Goal: Task Accomplishment & Management: Complete application form

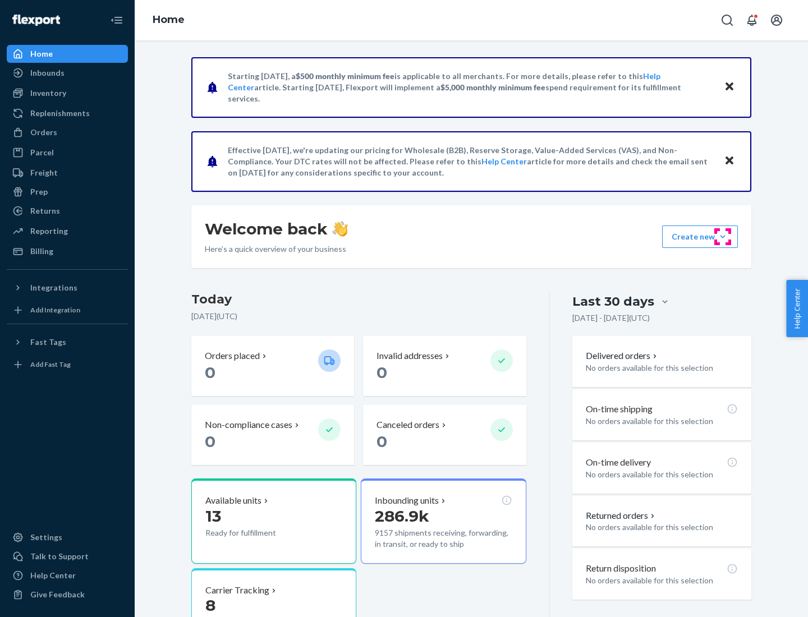
click at [723, 237] on button "Create new Create new inbound Create new order Create new product" at bounding box center [700, 237] width 76 height 22
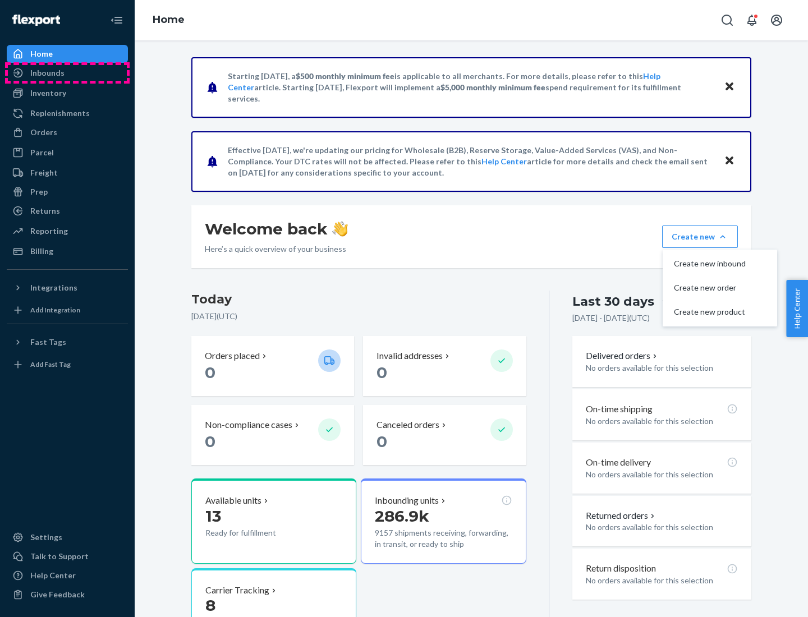
click at [67, 73] on div "Inbounds" at bounding box center [67, 73] width 119 height 16
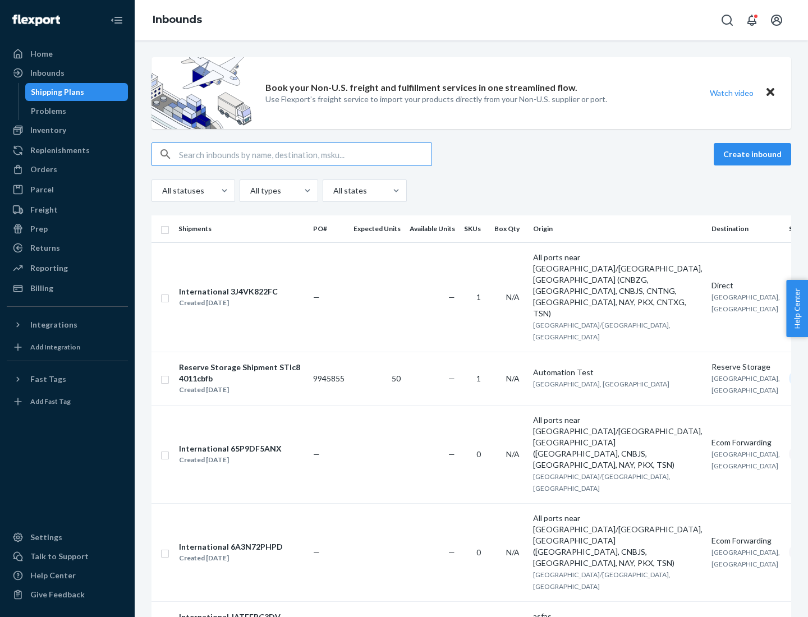
click at [754, 154] on button "Create inbound" at bounding box center [752, 154] width 77 height 22
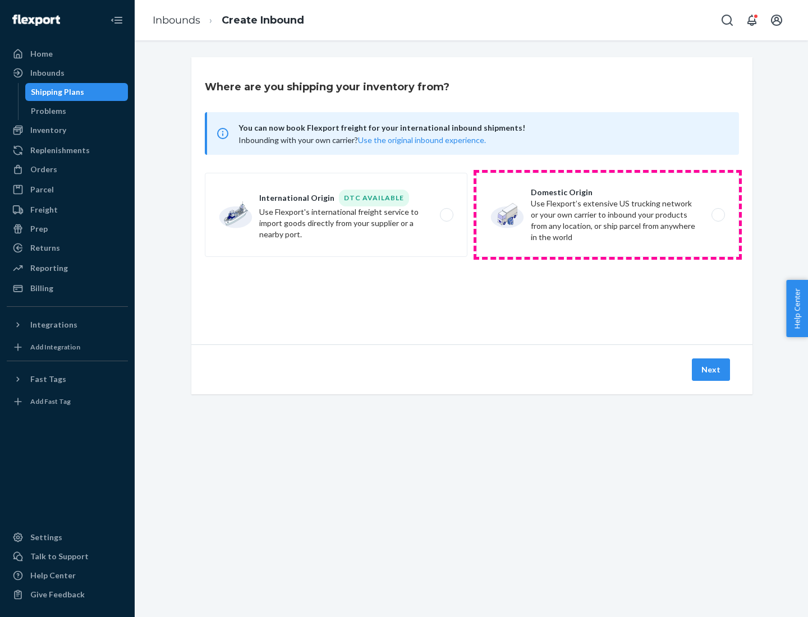
click at [608, 215] on label "Domestic Origin Use Flexport’s extensive US trucking network or your own carrie…" at bounding box center [607, 215] width 263 height 84
click at [718, 215] on input "Domestic Origin Use Flexport’s extensive US trucking network or your own carrie…" at bounding box center [721, 215] width 7 height 7
radio input "true"
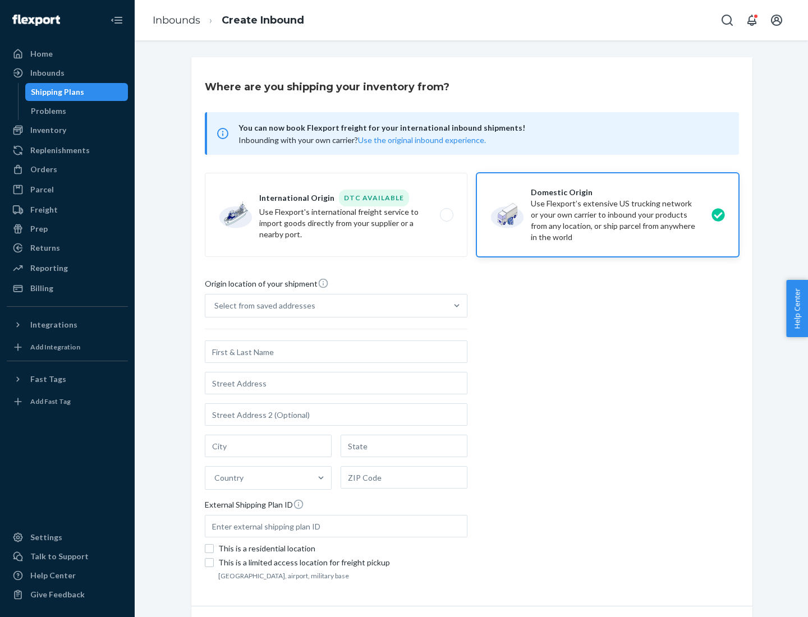
click at [262, 306] on div "Select from saved addresses" at bounding box center [264, 305] width 101 height 11
click at [215, 306] on input "Select from saved addresses" at bounding box center [214, 305] width 1 height 11
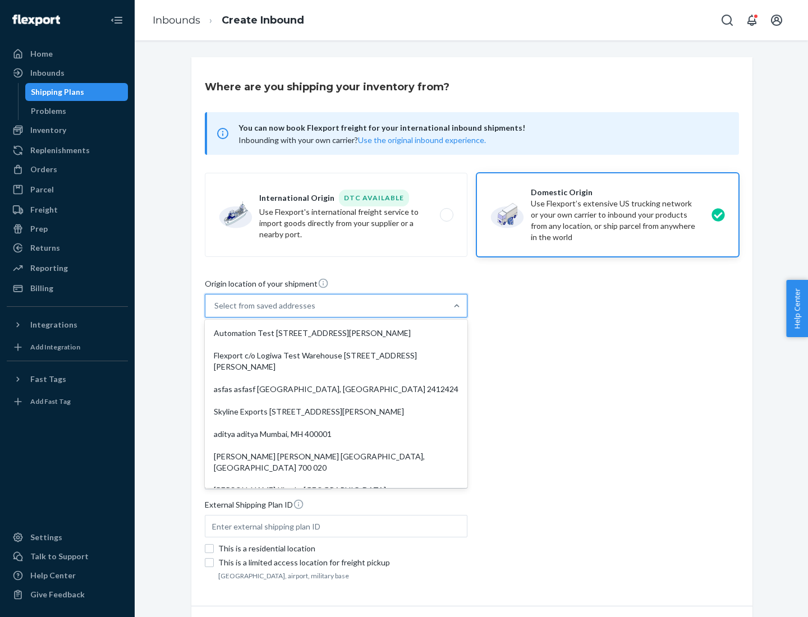
scroll to position [4, 0]
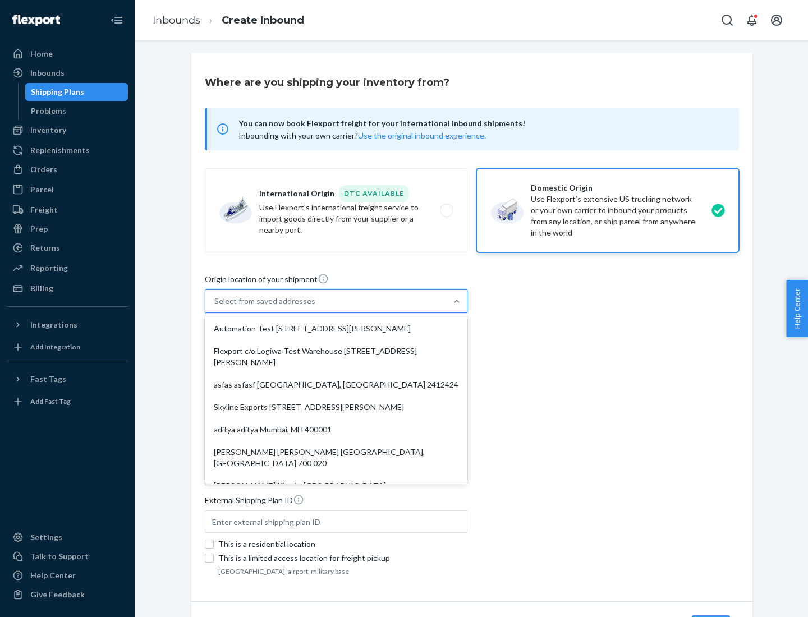
click at [336, 329] on div "Automation Test [STREET_ADDRESS][PERSON_NAME]" at bounding box center [336, 329] width 258 height 22
click at [215, 307] on input "option Automation Test [STREET_ADDRESS][PERSON_NAME]. 9 results available. Use …" at bounding box center [214, 301] width 1 height 11
type input "Automation Test"
type input "9th Floor"
type input "[GEOGRAPHIC_DATA]"
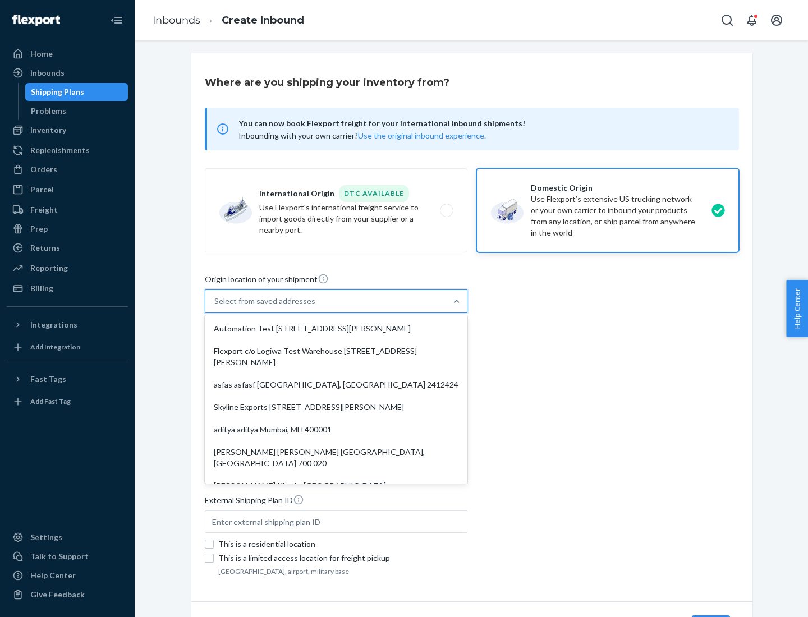
type input "CA"
type input "94104"
type input "[STREET_ADDRESS][PERSON_NAME]"
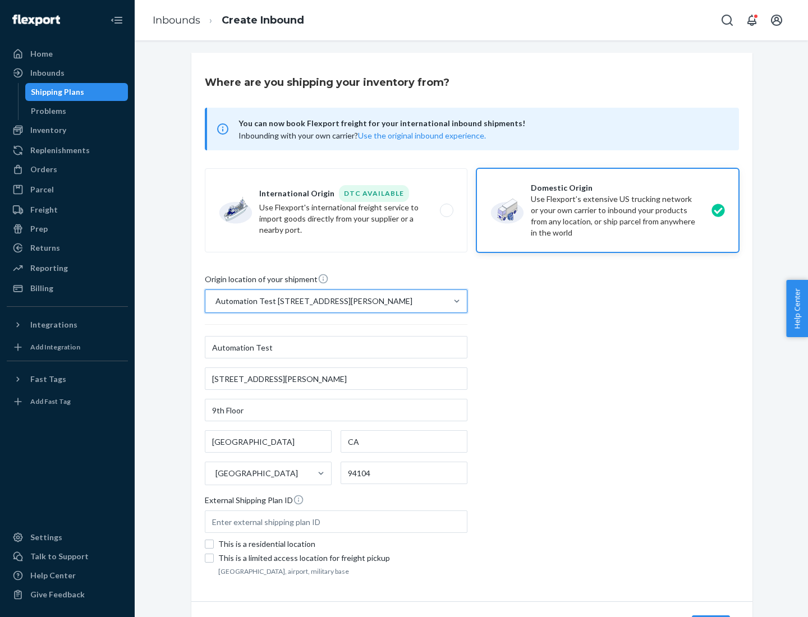
scroll to position [66, 0]
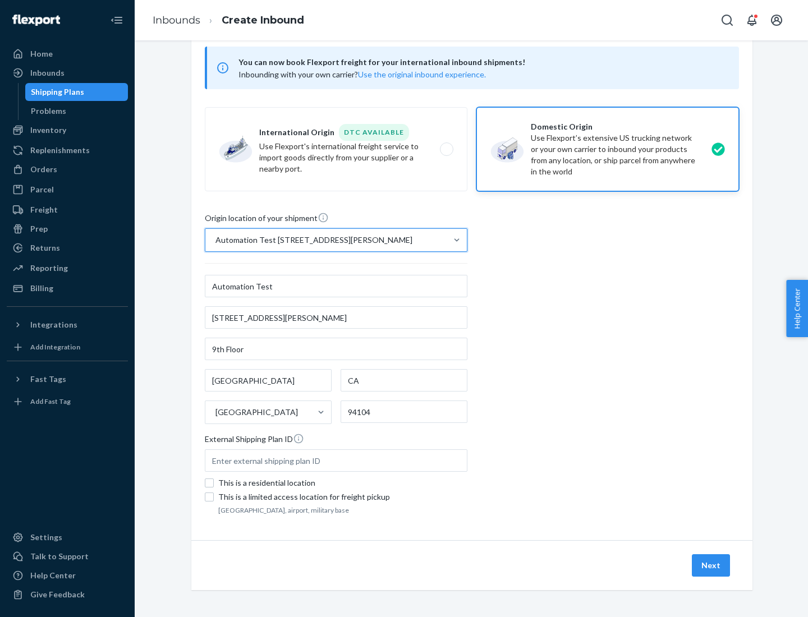
click at [711, 566] on button "Next" at bounding box center [711, 565] width 38 height 22
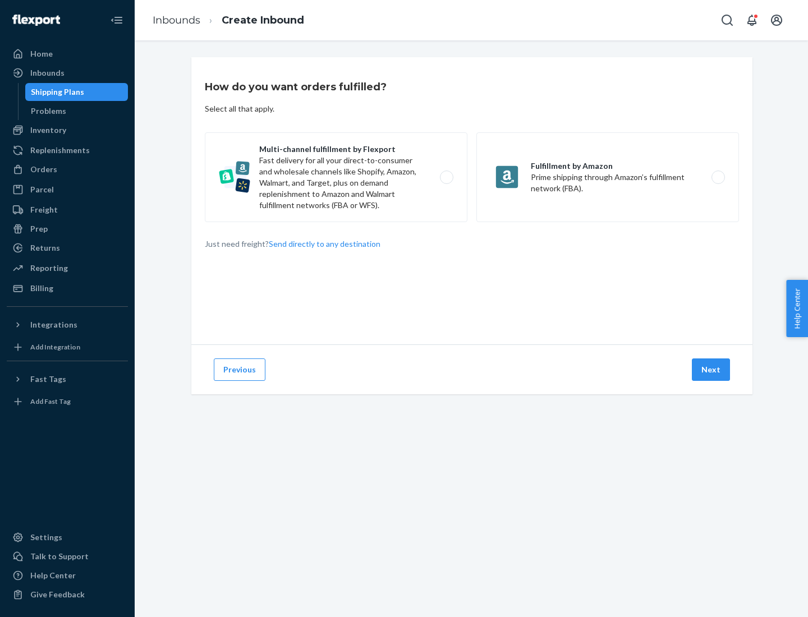
click at [336, 177] on label "Multi-channel fulfillment by Flexport Fast delivery for all your direct-to-cons…" at bounding box center [336, 177] width 263 height 90
click at [446, 177] on input "Multi-channel fulfillment by Flexport Fast delivery for all your direct-to-cons…" at bounding box center [449, 177] width 7 height 7
radio input "true"
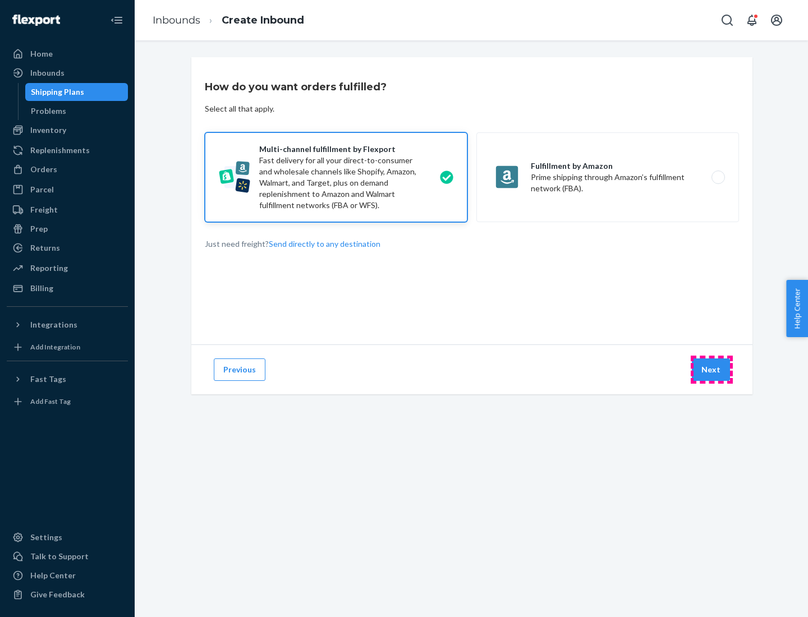
click at [711, 370] on button "Next" at bounding box center [711, 370] width 38 height 22
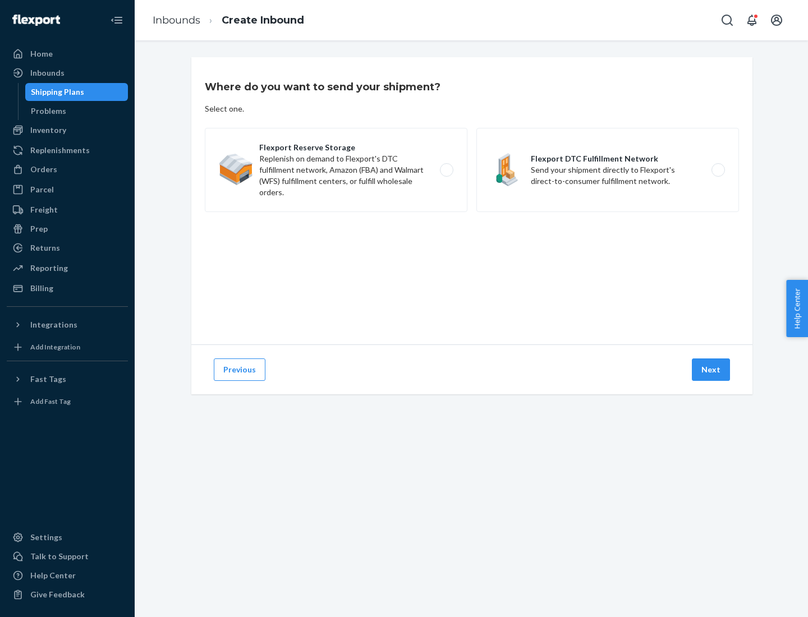
click at [608, 170] on label "Flexport DTC Fulfillment Network Send your shipment directly to Flexport's dire…" at bounding box center [607, 170] width 263 height 84
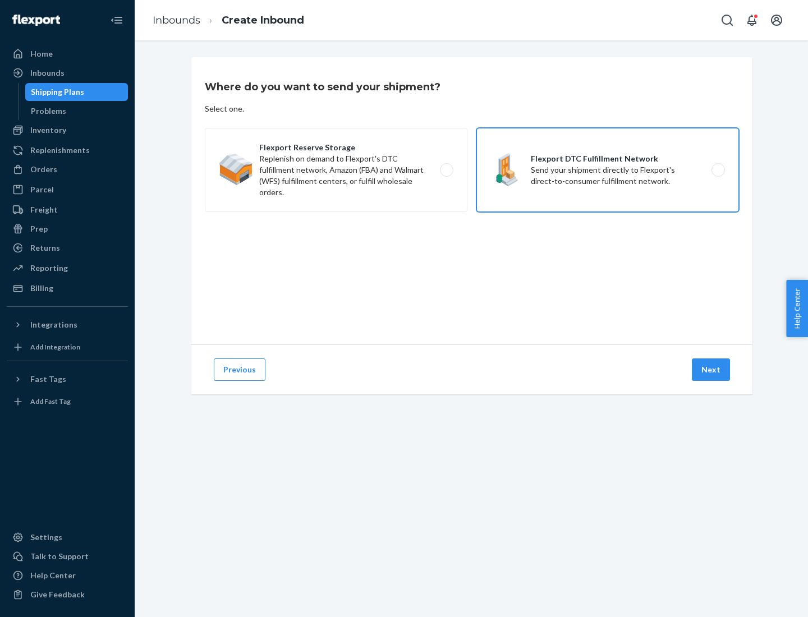
click at [718, 170] on input "Flexport DTC Fulfillment Network Send your shipment directly to Flexport's dire…" at bounding box center [721, 170] width 7 height 7
radio input "true"
click at [711, 370] on button "Next" at bounding box center [711, 370] width 38 height 22
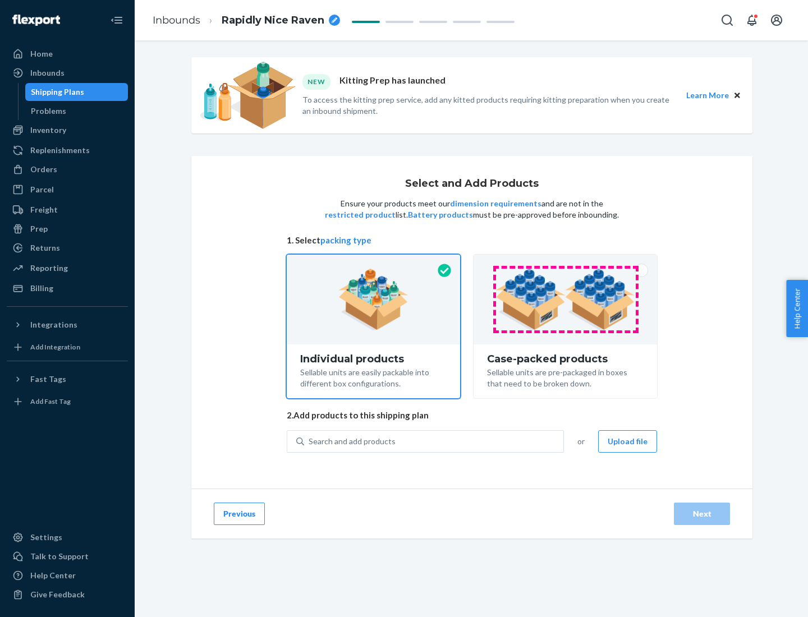
click at [566, 300] on img at bounding box center [565, 300] width 140 height 62
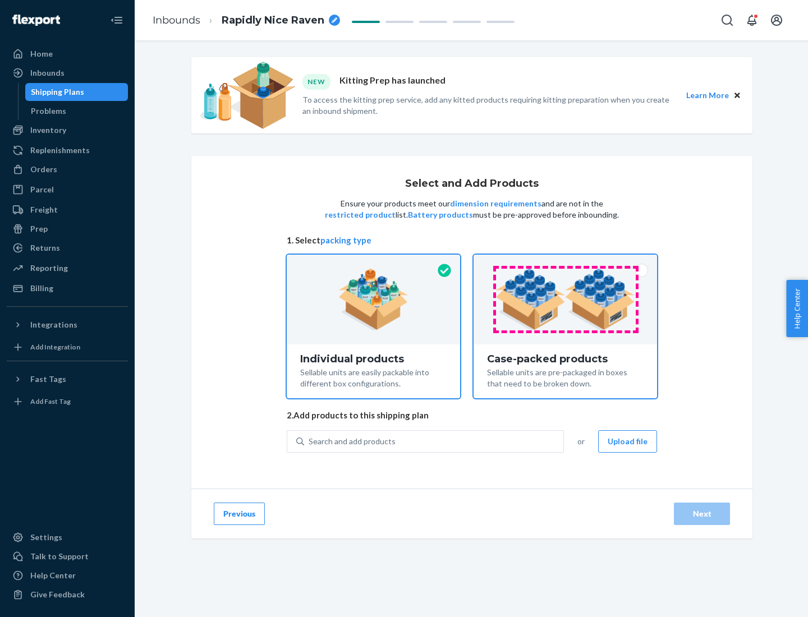
click at [566, 262] on input "Case-packed products Sellable units are pre-packaged in boxes that need to be b…" at bounding box center [565, 258] width 7 height 7
radio input "true"
radio input "false"
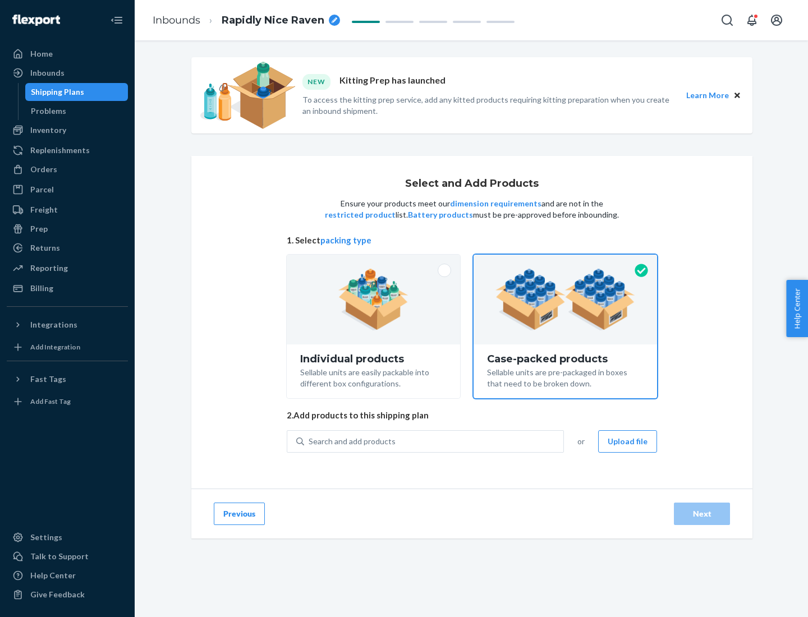
click at [434, 441] on div "Search and add products" at bounding box center [433, 441] width 259 height 20
click at [310, 441] on input "Search and add products" at bounding box center [309, 441] width 1 height 11
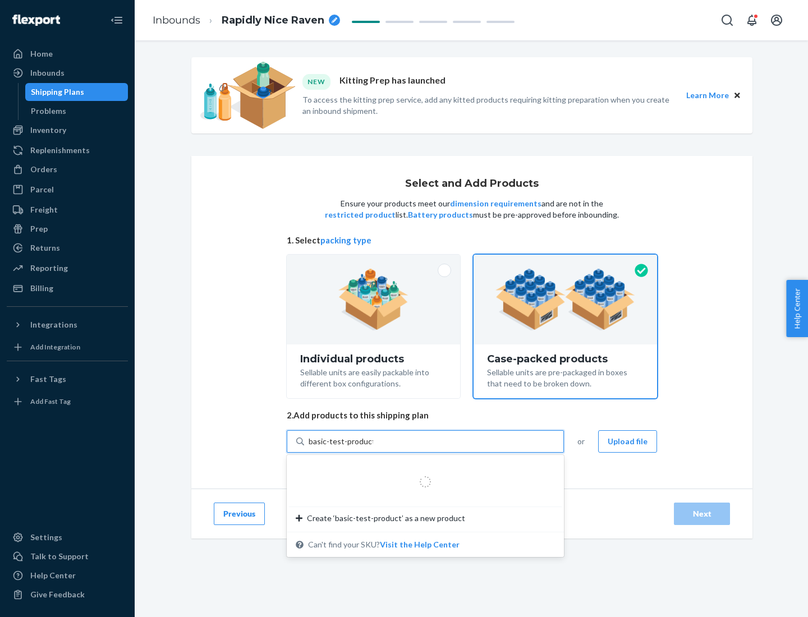
type input "basic-test-product-1"
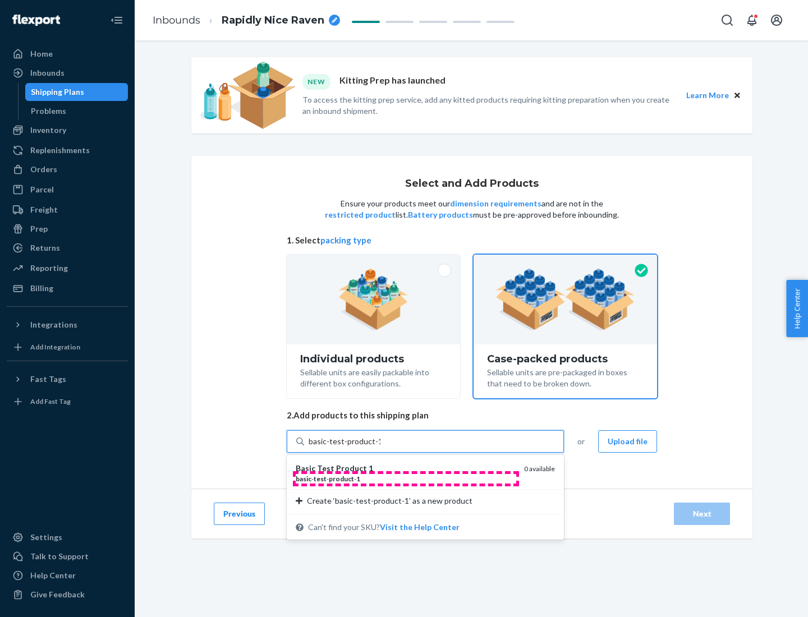
click at [406, 479] on div "basic - test - product - 1" at bounding box center [405, 479] width 219 height 10
click at [380, 447] on input "basic-test-product-1" at bounding box center [345, 441] width 72 height 11
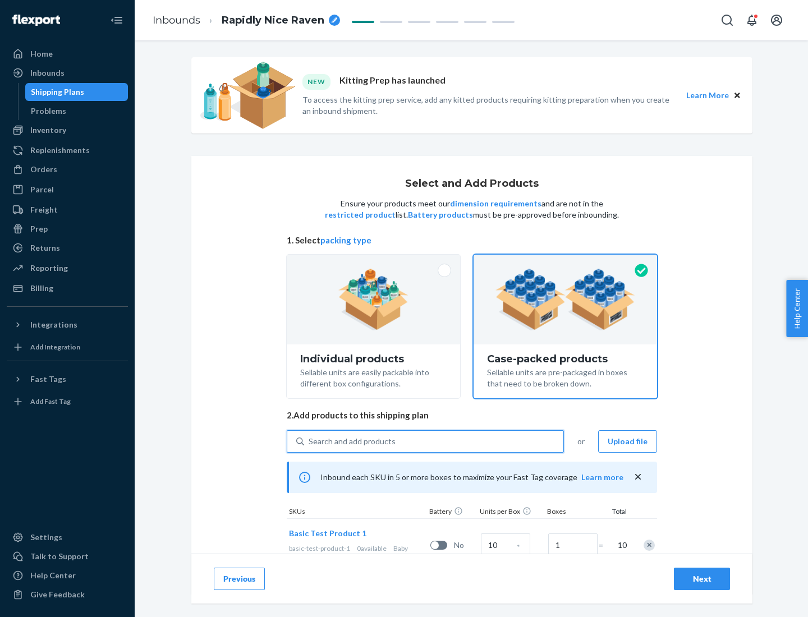
scroll to position [40, 0]
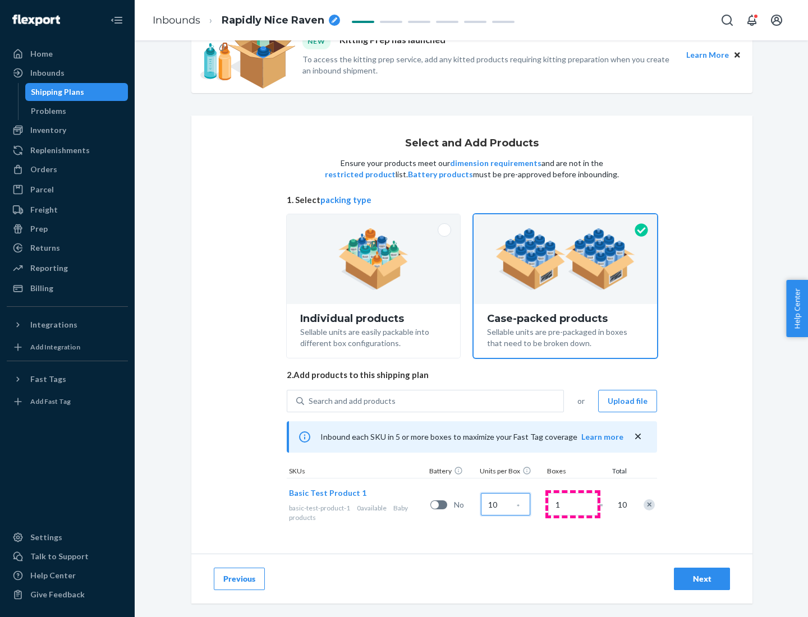
type input "10"
type input "7"
click at [702, 579] on div "Next" at bounding box center [701, 578] width 37 height 11
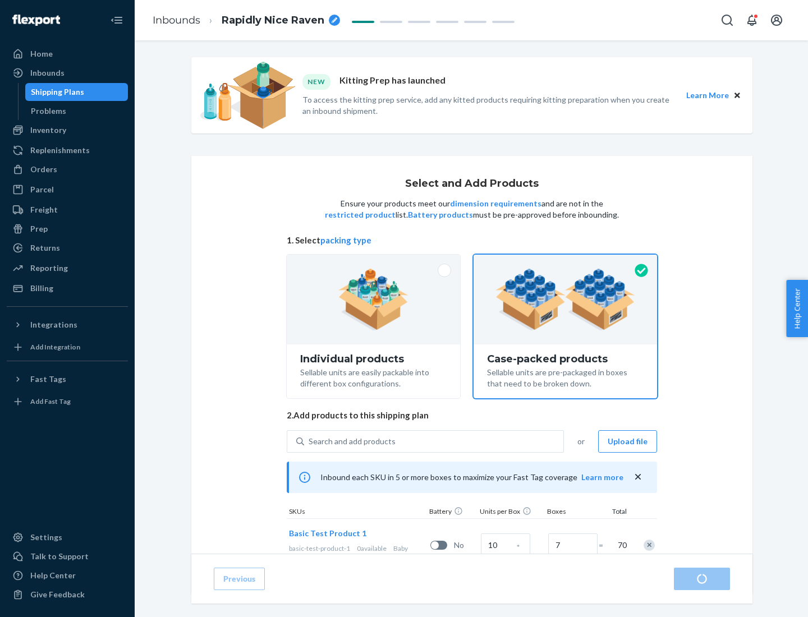
radio input "true"
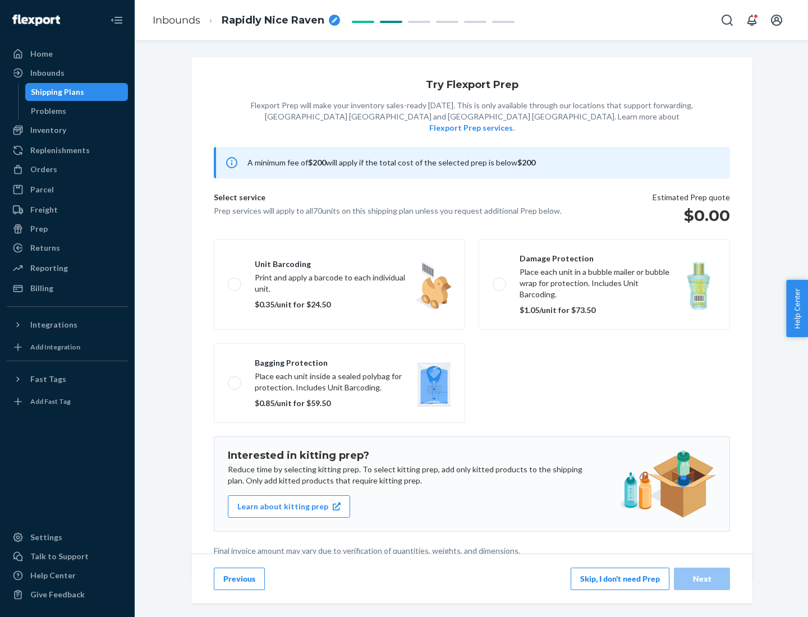
scroll to position [3, 0]
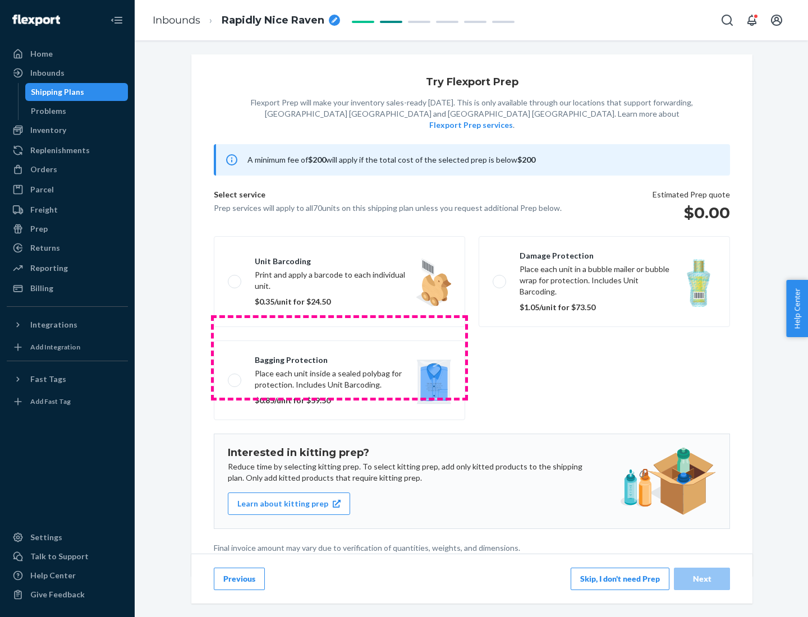
click at [339, 357] on label "Bagging protection Place each unit inside a sealed polybag for protection. Incl…" at bounding box center [339, 381] width 251 height 80
click at [235, 376] on input "Bagging protection Place each unit inside a sealed polybag for protection. Incl…" at bounding box center [231, 379] width 7 height 7
checkbox input "true"
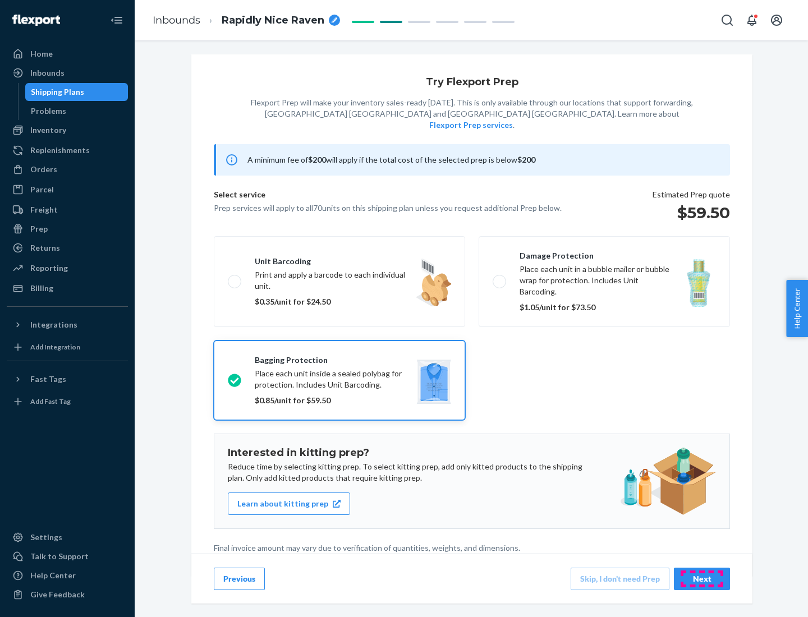
click at [702, 578] on div "Next" at bounding box center [701, 578] width 37 height 11
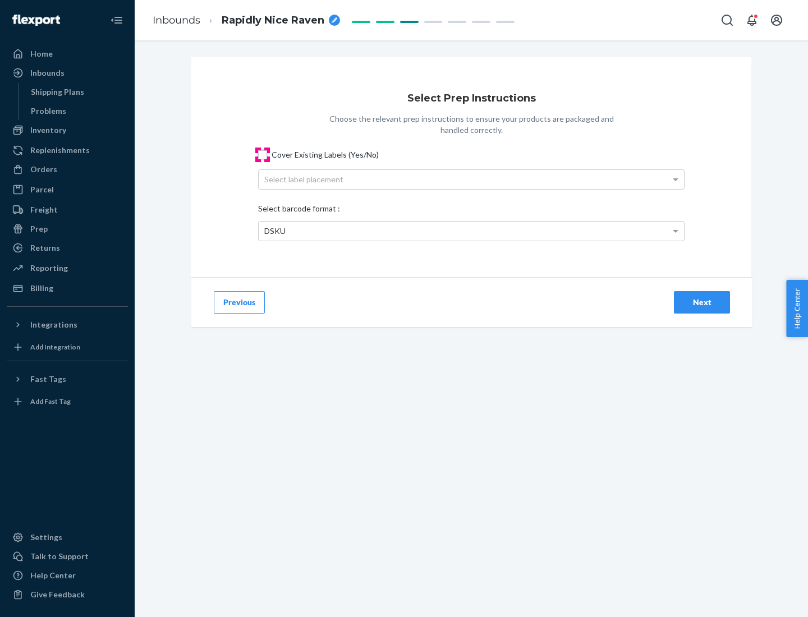
click at [263, 154] on input "Cover Existing Labels (Yes/No)" at bounding box center [262, 154] width 9 height 9
checkbox input "true"
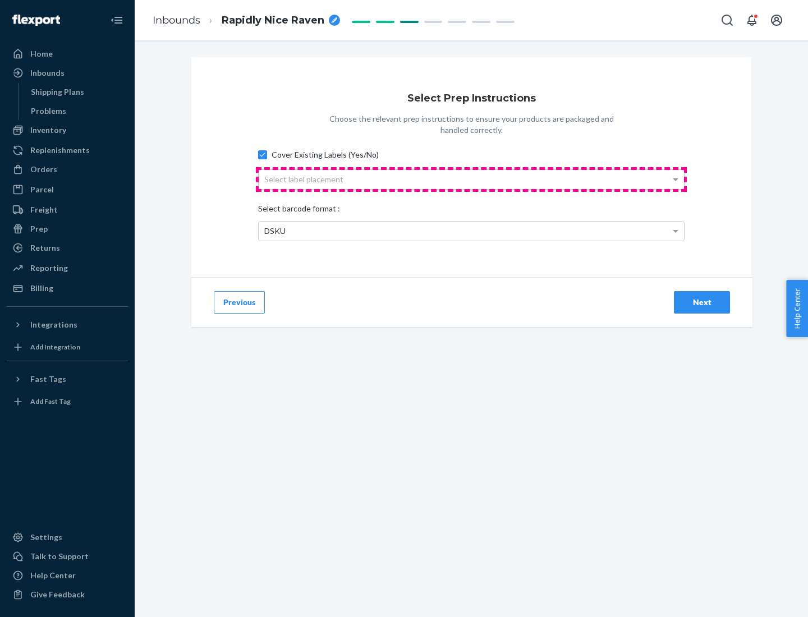
click at [471, 179] on div "Select label placement" at bounding box center [471, 179] width 425 height 19
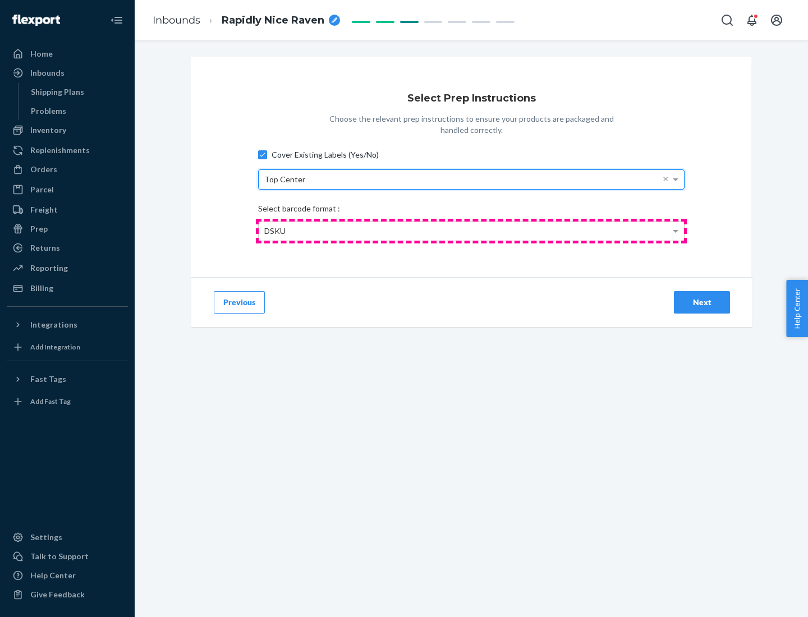
click at [471, 231] on div "DSKU" at bounding box center [471, 231] width 425 height 19
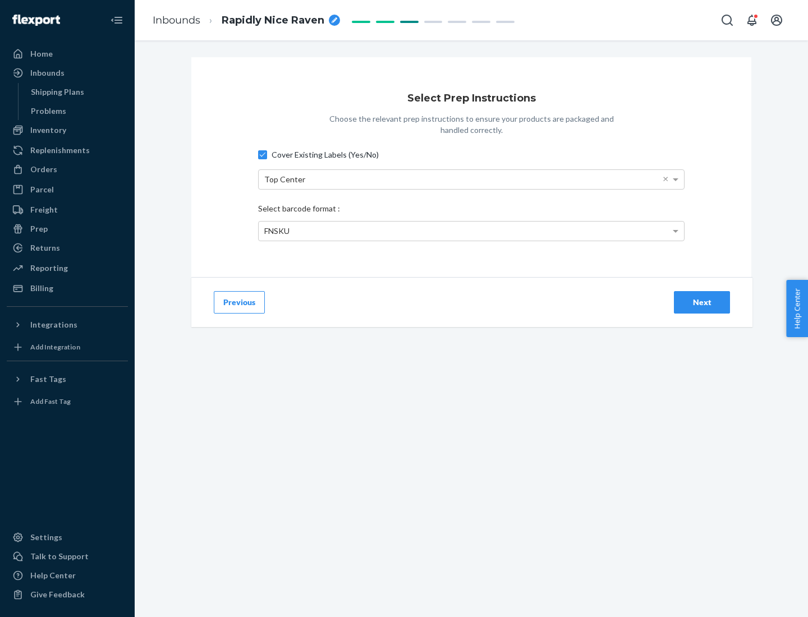
click at [702, 302] on div "Next" at bounding box center [701, 302] width 37 height 11
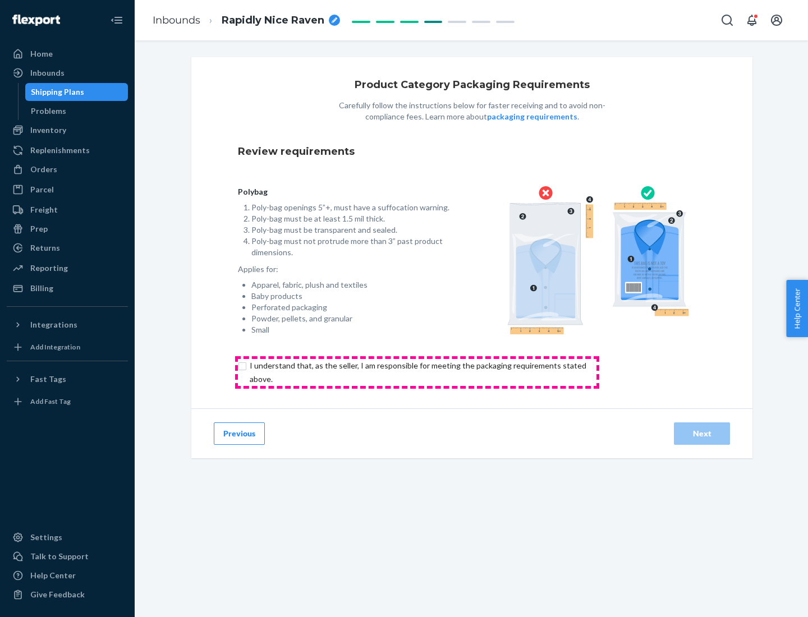
click at [417, 372] on input "checkbox" at bounding box center [424, 372] width 373 height 27
checkbox input "true"
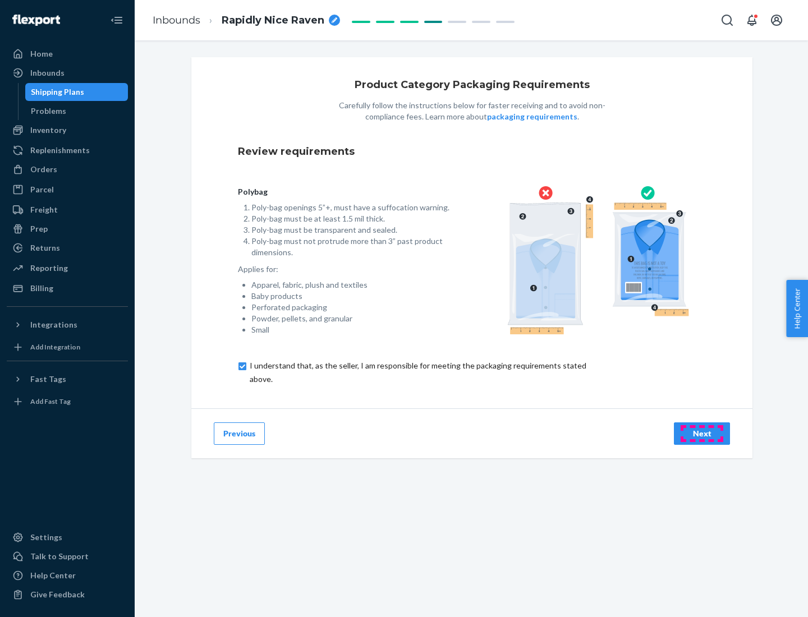
click at [702, 433] on div "Next" at bounding box center [701, 433] width 37 height 11
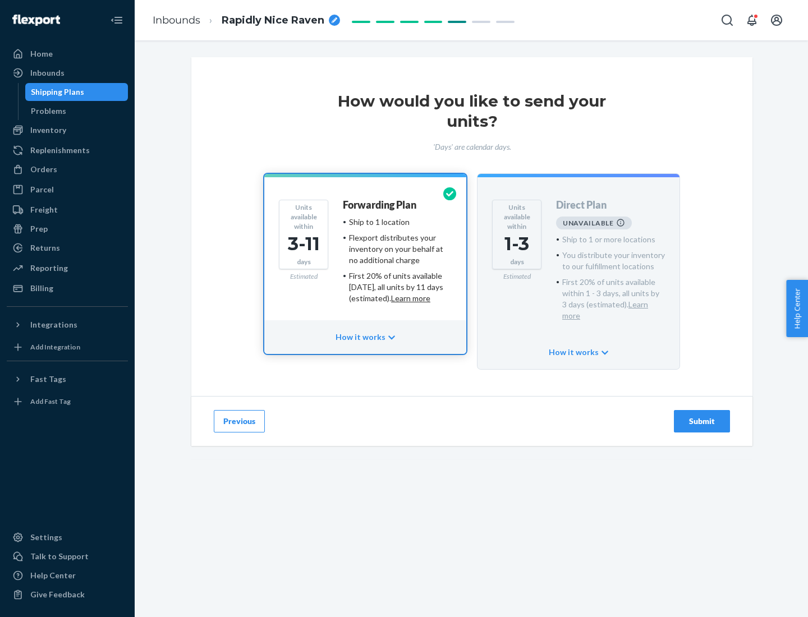
click at [380, 205] on h4 "Forwarding Plan" at bounding box center [379, 205] width 73 height 11
click at [702, 416] on div "Submit" at bounding box center [701, 421] width 37 height 11
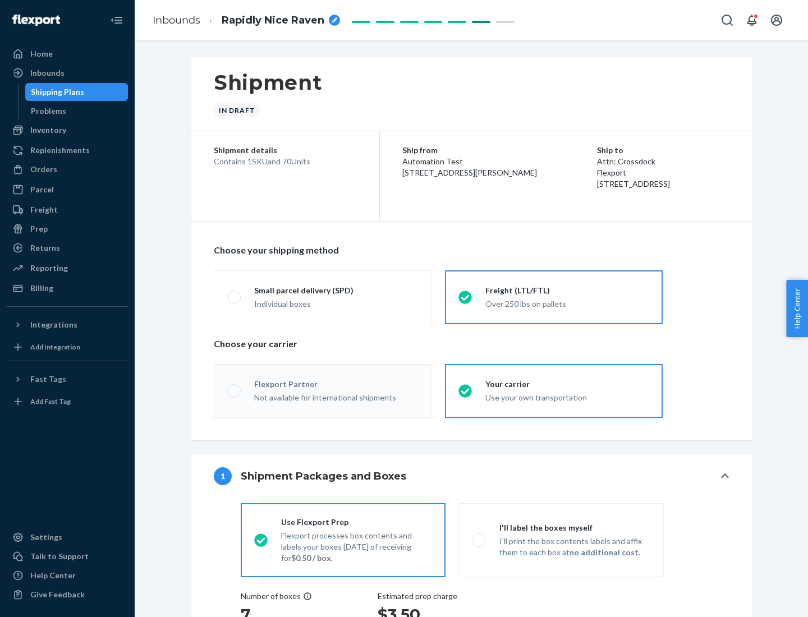
radio input "true"
radio input "false"
radio input "true"
radio input "false"
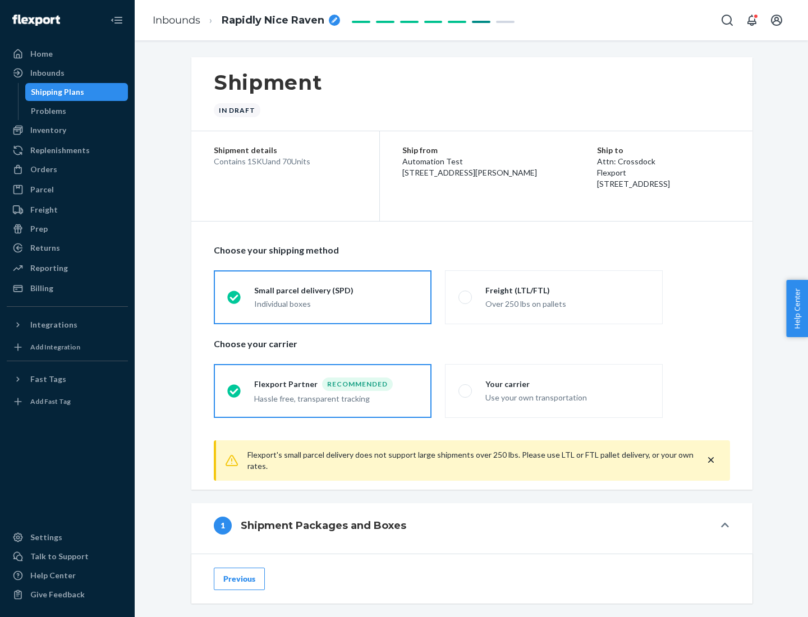
click at [554, 297] on div "Over 250 lbs on pallets" at bounding box center [567, 302] width 164 height 13
click at [466, 297] on input "Freight (LTL/FTL) Over 250 lbs on pallets" at bounding box center [461, 296] width 7 height 7
radio input "true"
radio input "false"
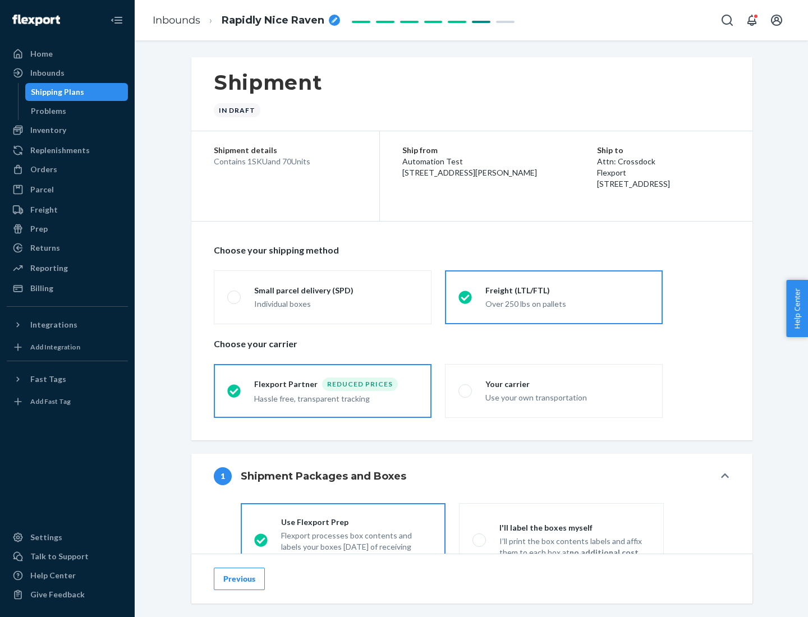
scroll to position [62, 0]
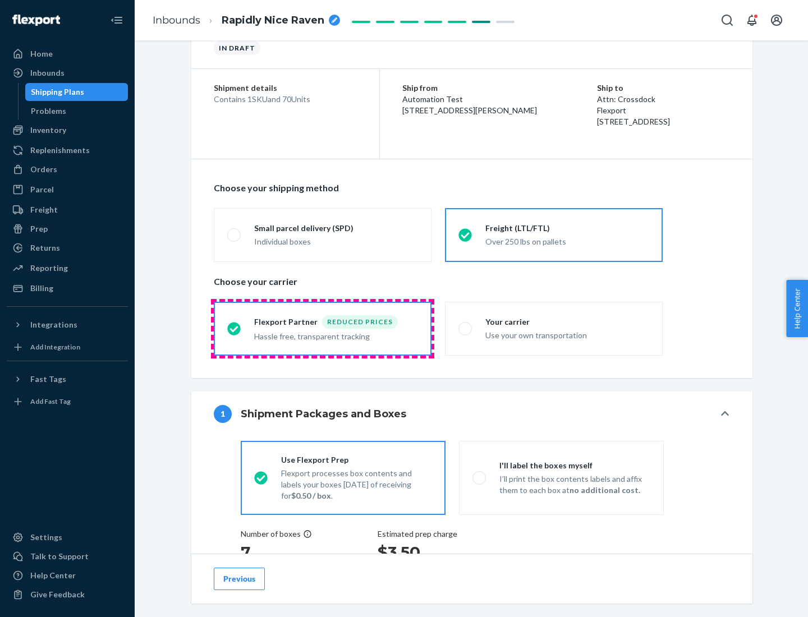
click at [323, 329] on div "Hassle free, transparent tracking" at bounding box center [336, 335] width 164 height 13
click at [235, 328] on input "Flexport Partner Reduced prices Hassle free, transparent tracking" at bounding box center [230, 328] width 7 height 7
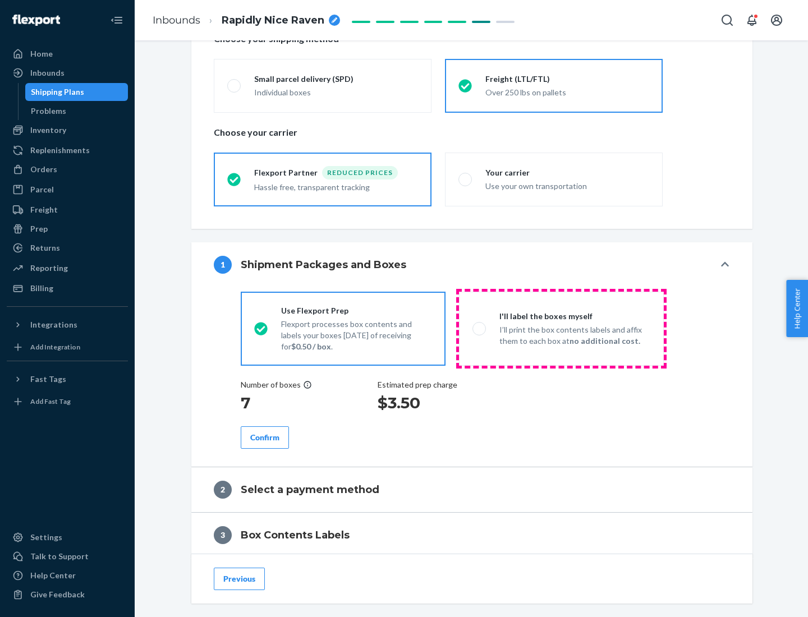
click at [561, 328] on p "I’ll print the box contents labels and affix them to each box at no additional …" at bounding box center [574, 335] width 151 height 22
click at [480, 328] on input "I'll label the boxes myself I’ll print the box contents labels and affix them t…" at bounding box center [475, 328] width 7 height 7
radio input "true"
radio input "false"
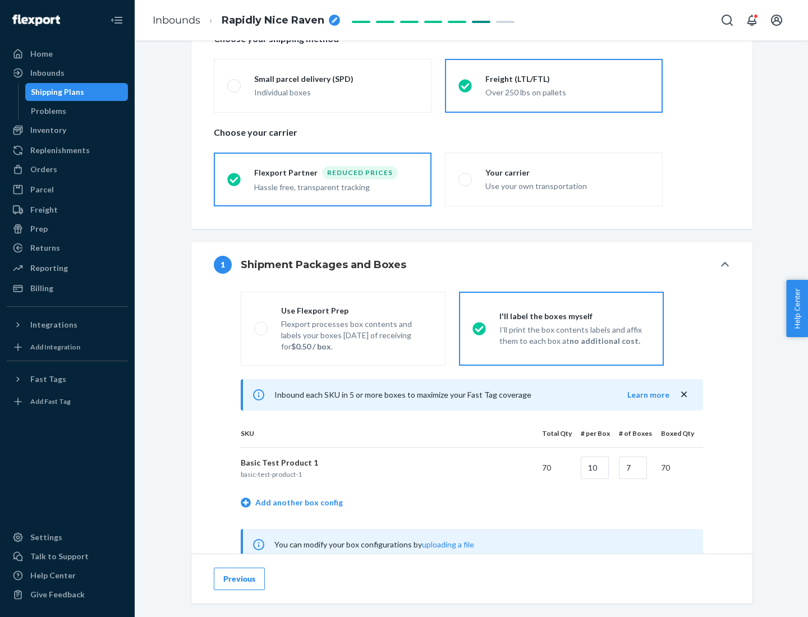
scroll to position [351, 0]
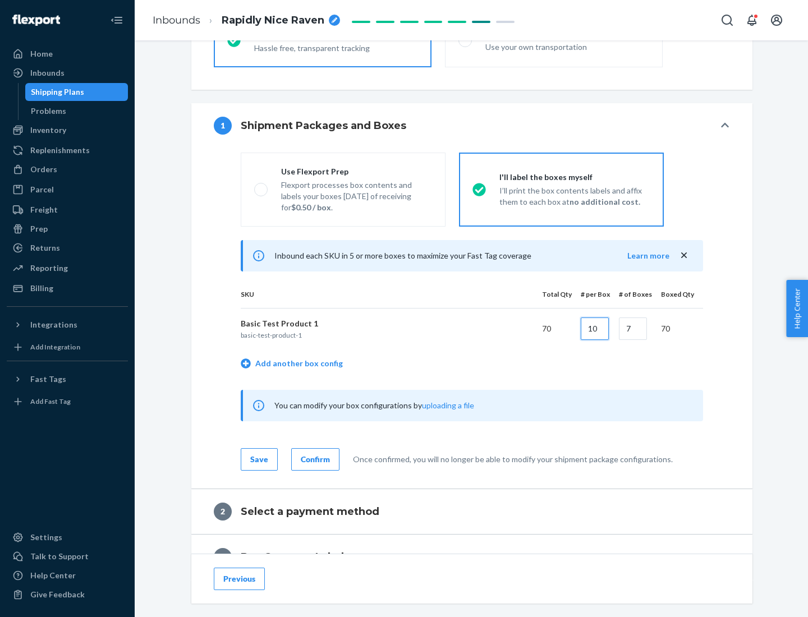
type input "10"
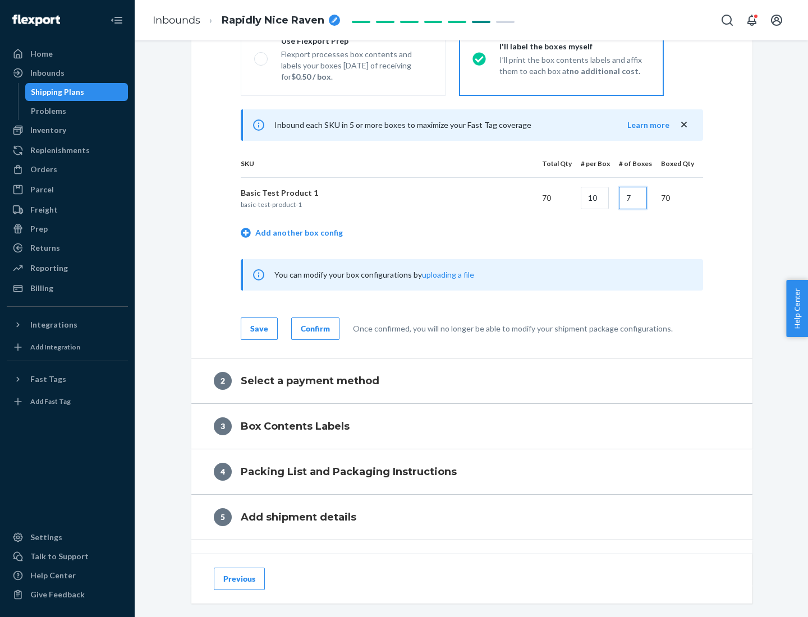
type input "7"
click at [314, 328] on div "Confirm" at bounding box center [315, 328] width 29 height 11
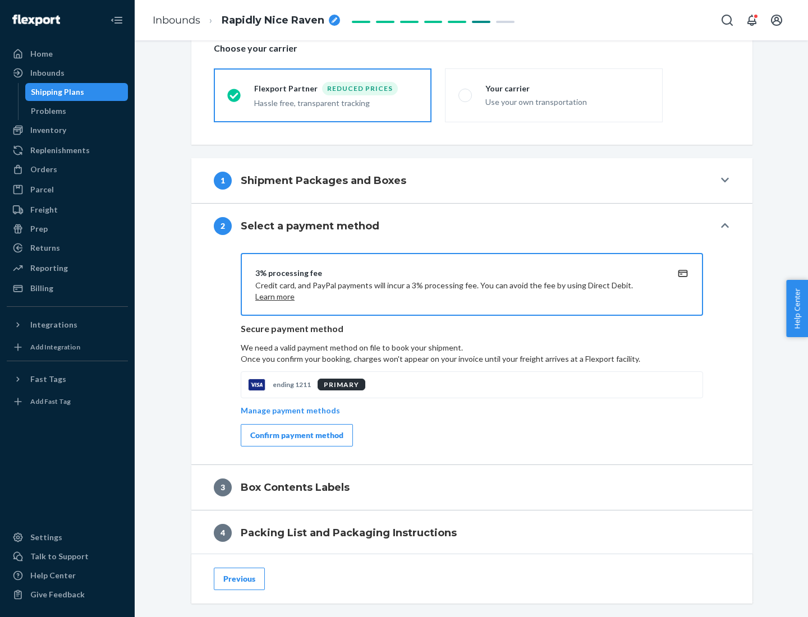
scroll to position [402, 0]
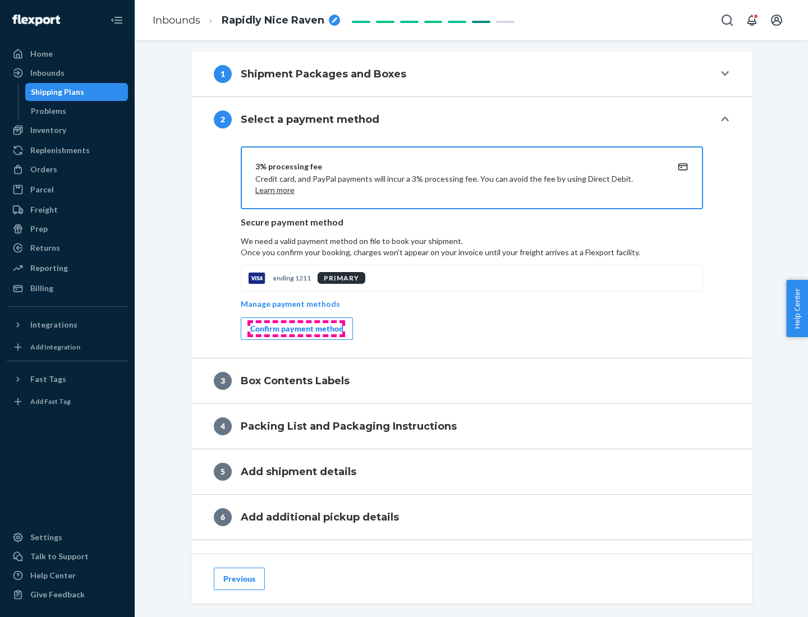
click at [296, 329] on div "Confirm payment method" at bounding box center [296, 328] width 93 height 11
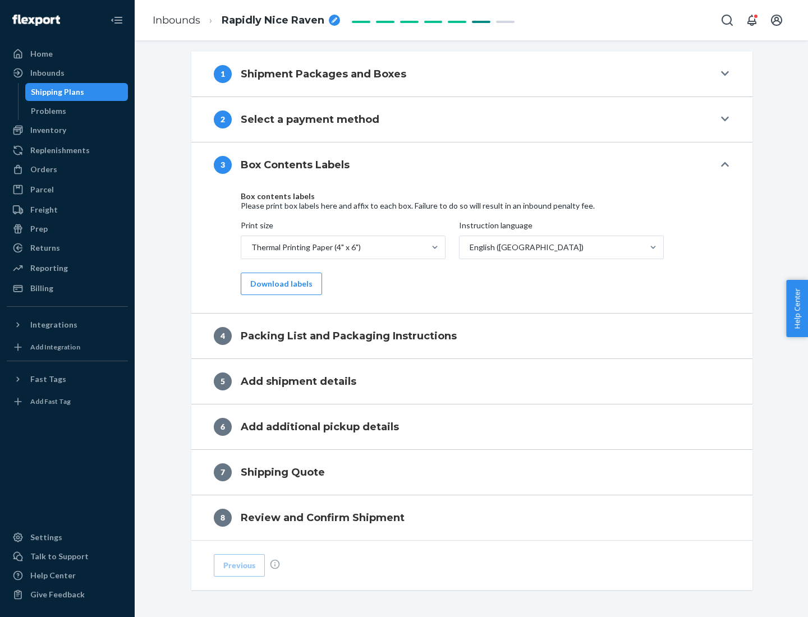
scroll to position [357, 0]
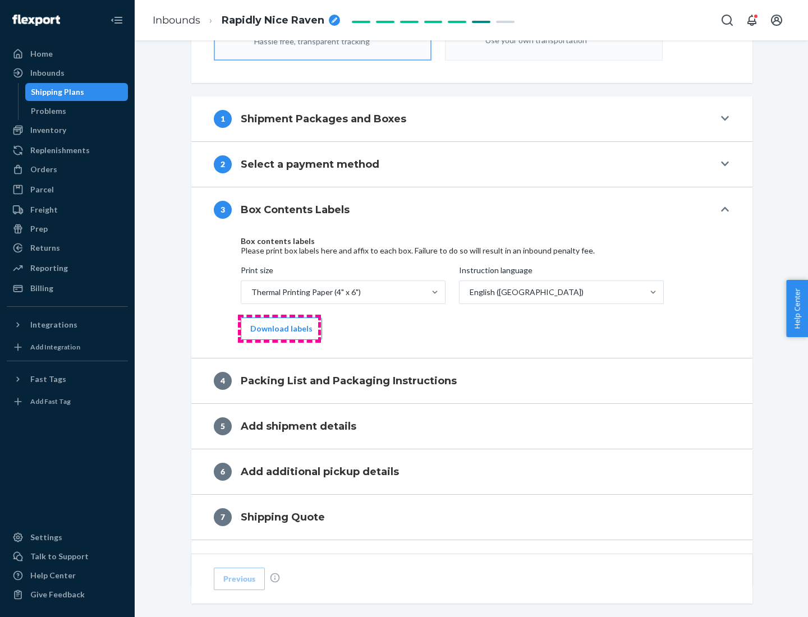
click at [279, 329] on button "Download labels" at bounding box center [281, 329] width 81 height 22
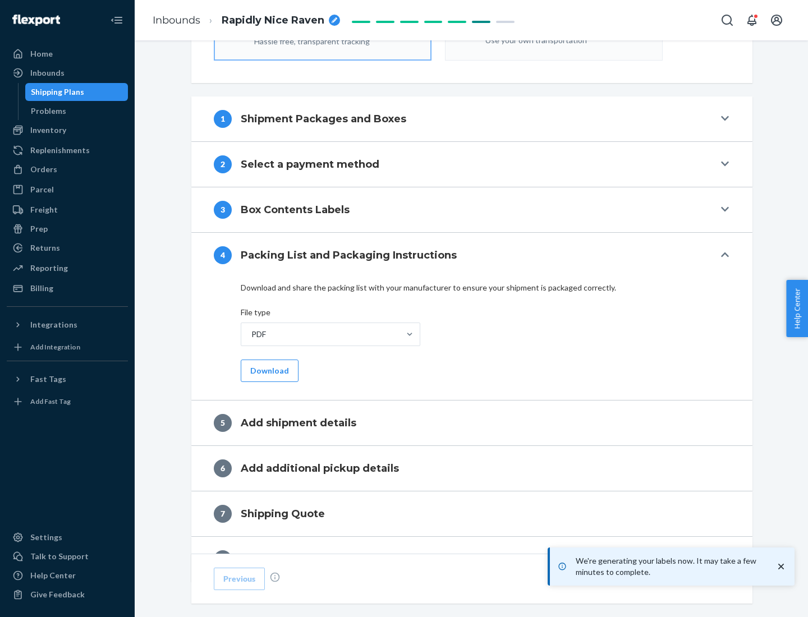
scroll to position [399, 0]
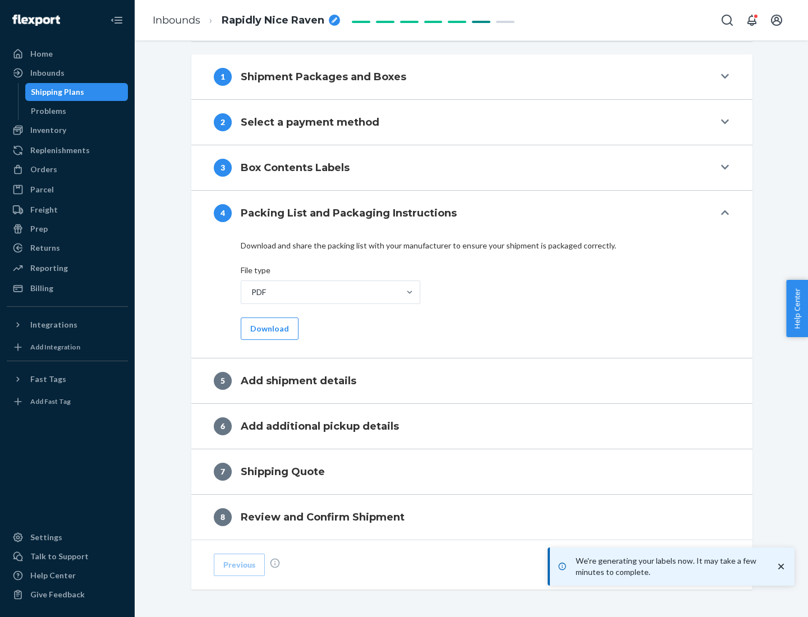
click at [268, 328] on button "Download" at bounding box center [270, 329] width 58 height 22
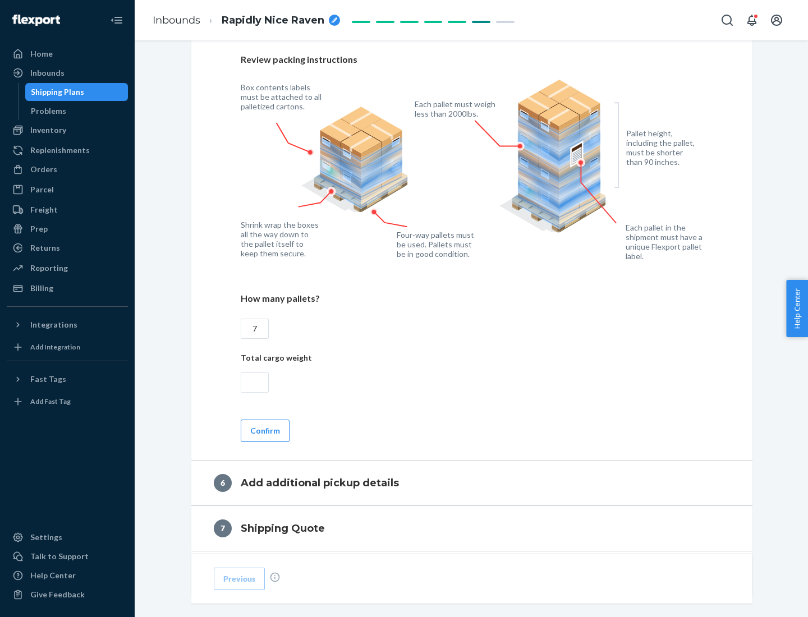
scroll to position [774, 0]
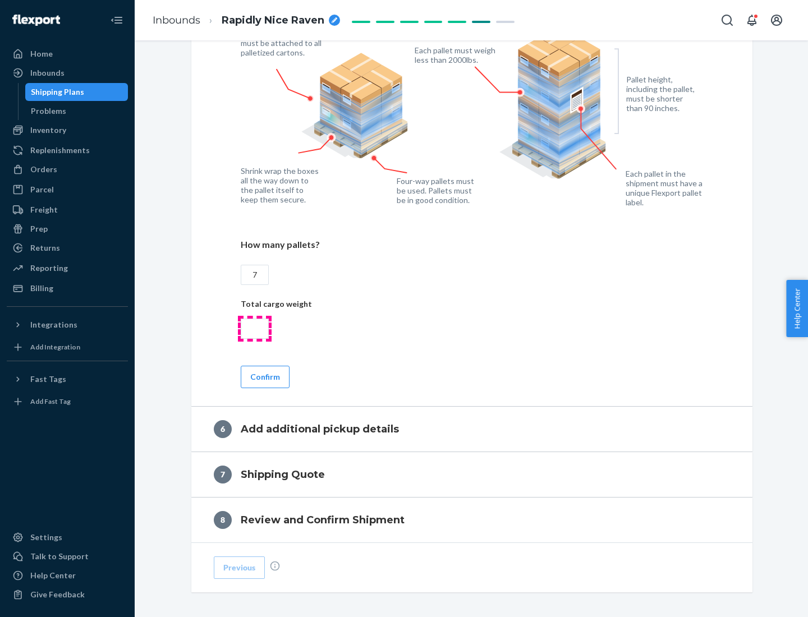
type input "7"
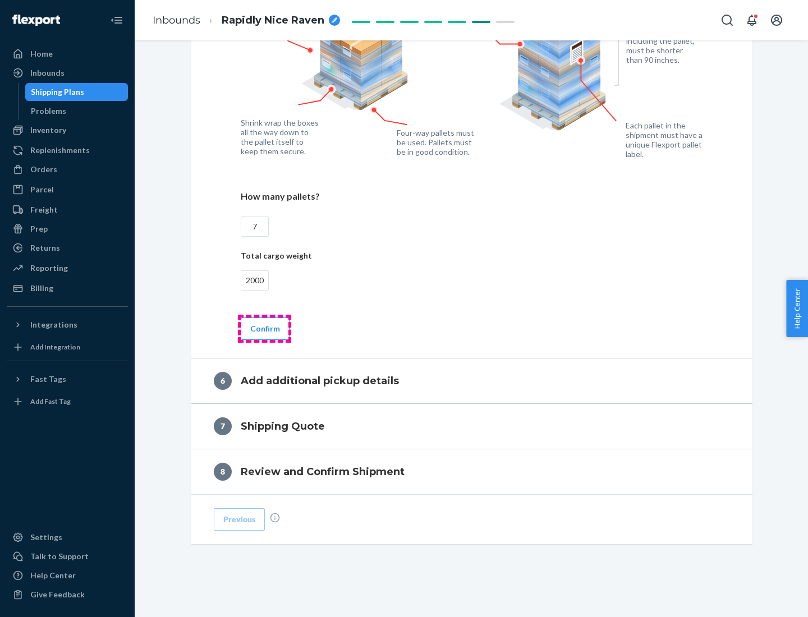
type input "2000"
click at [264, 328] on button "Confirm" at bounding box center [265, 329] width 49 height 22
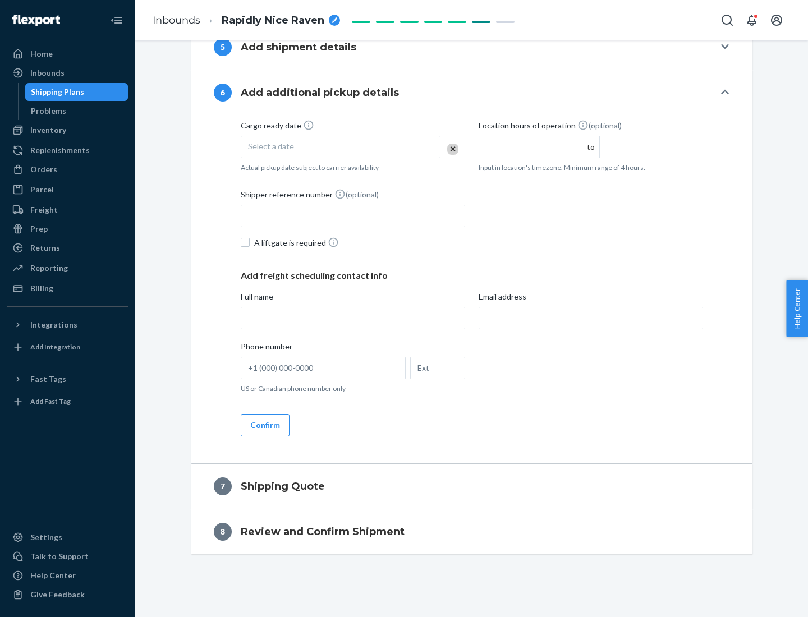
scroll to position [429, 0]
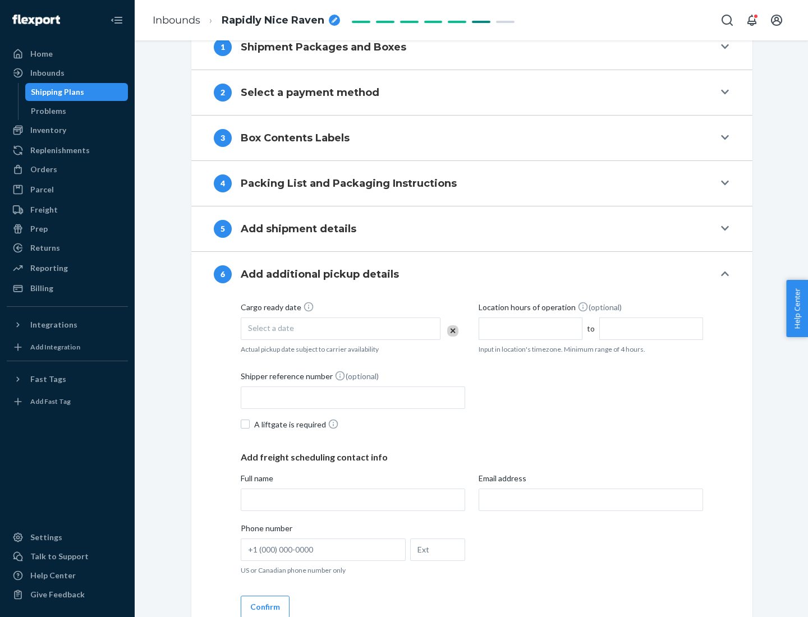
click at [341, 328] on div "Select a date" at bounding box center [341, 329] width 200 height 22
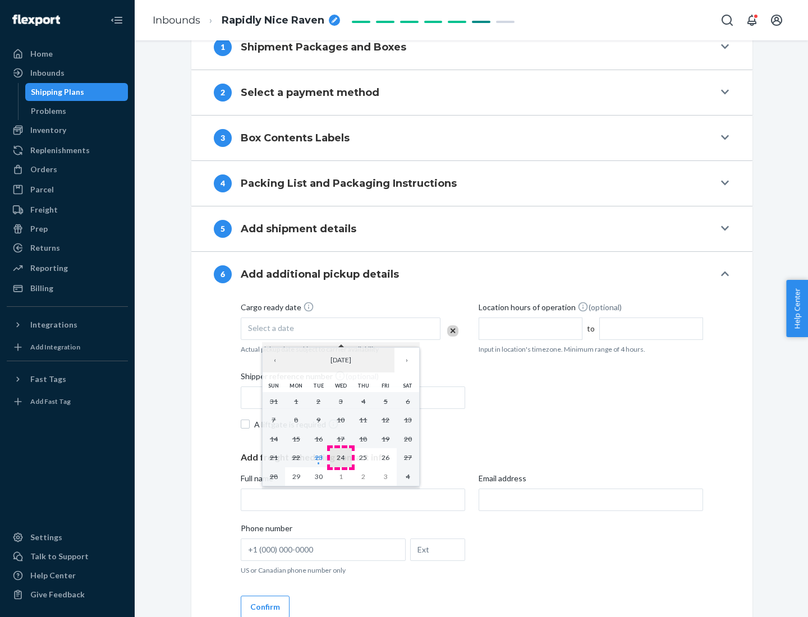
click at [341, 457] on abbr "24" at bounding box center [341, 457] width 8 height 8
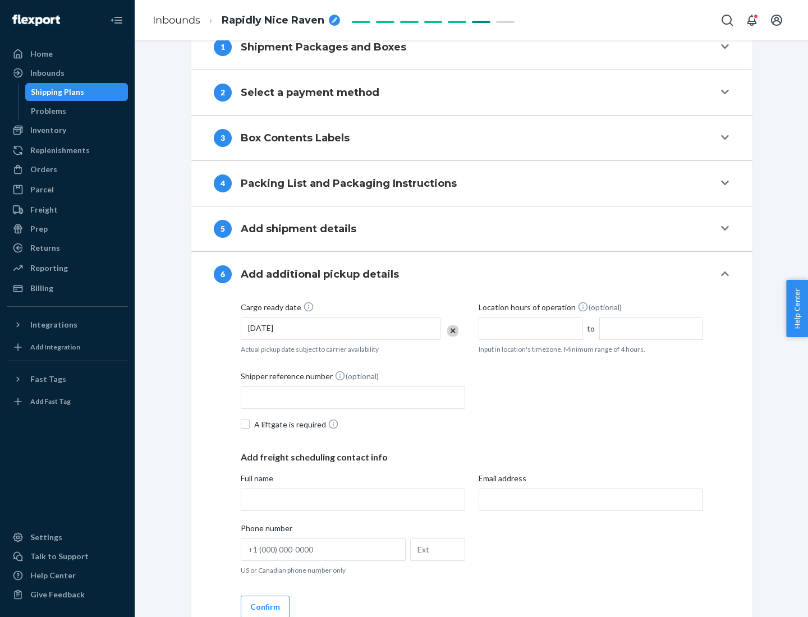
scroll to position [600, 0]
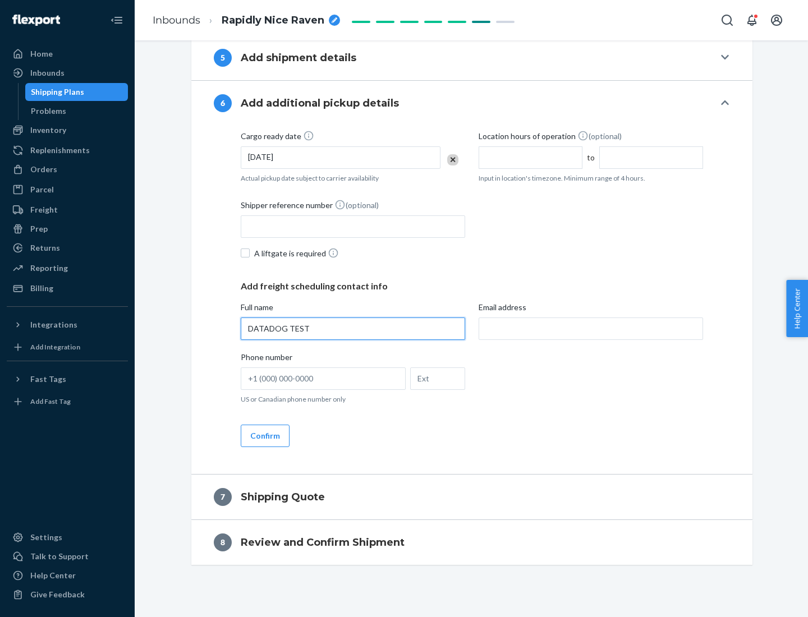
type input "DATADOG TEST"
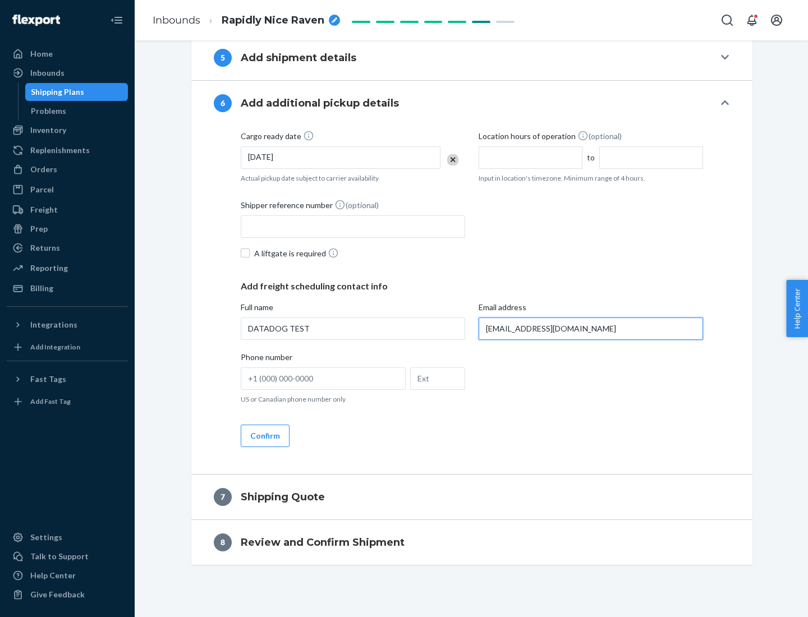
scroll to position [611, 0]
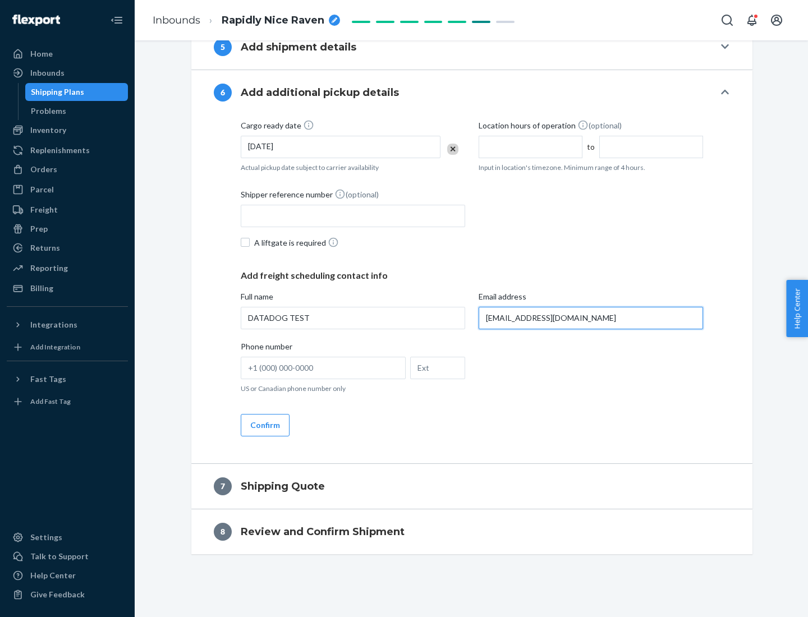
type input "[EMAIL_ADDRESS][DOMAIN_NAME]"
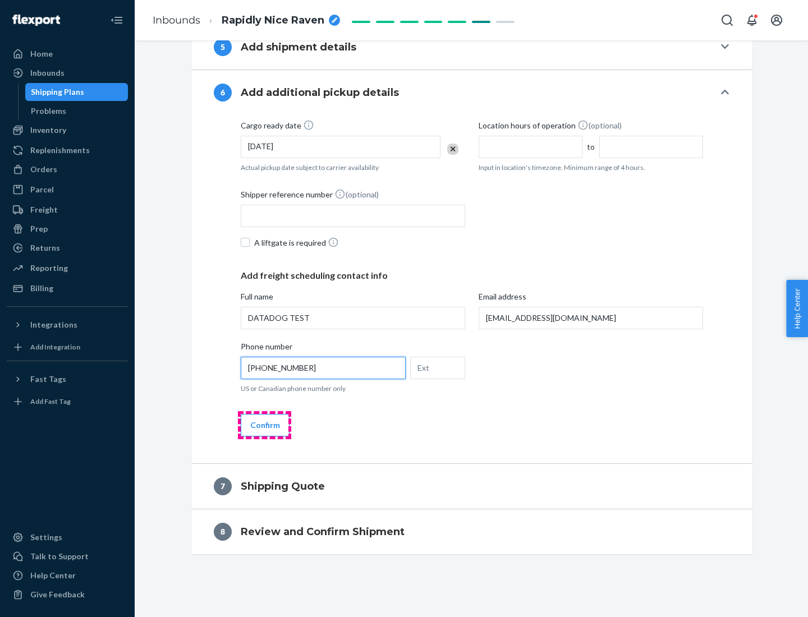
type input "[PHONE_NUMBER]"
click at [264, 425] on button "Confirm" at bounding box center [265, 425] width 49 height 22
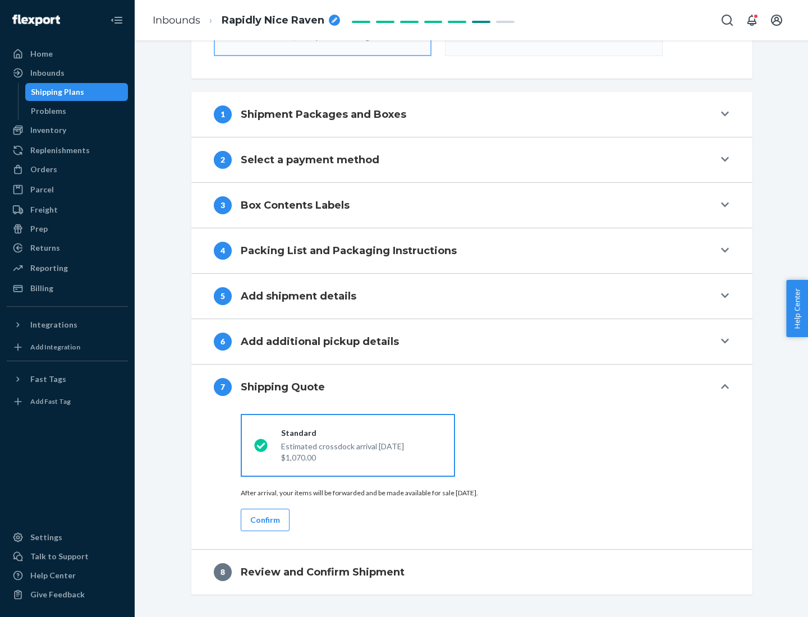
scroll to position [402, 0]
